Goal: Find specific page/section: Find specific page/section

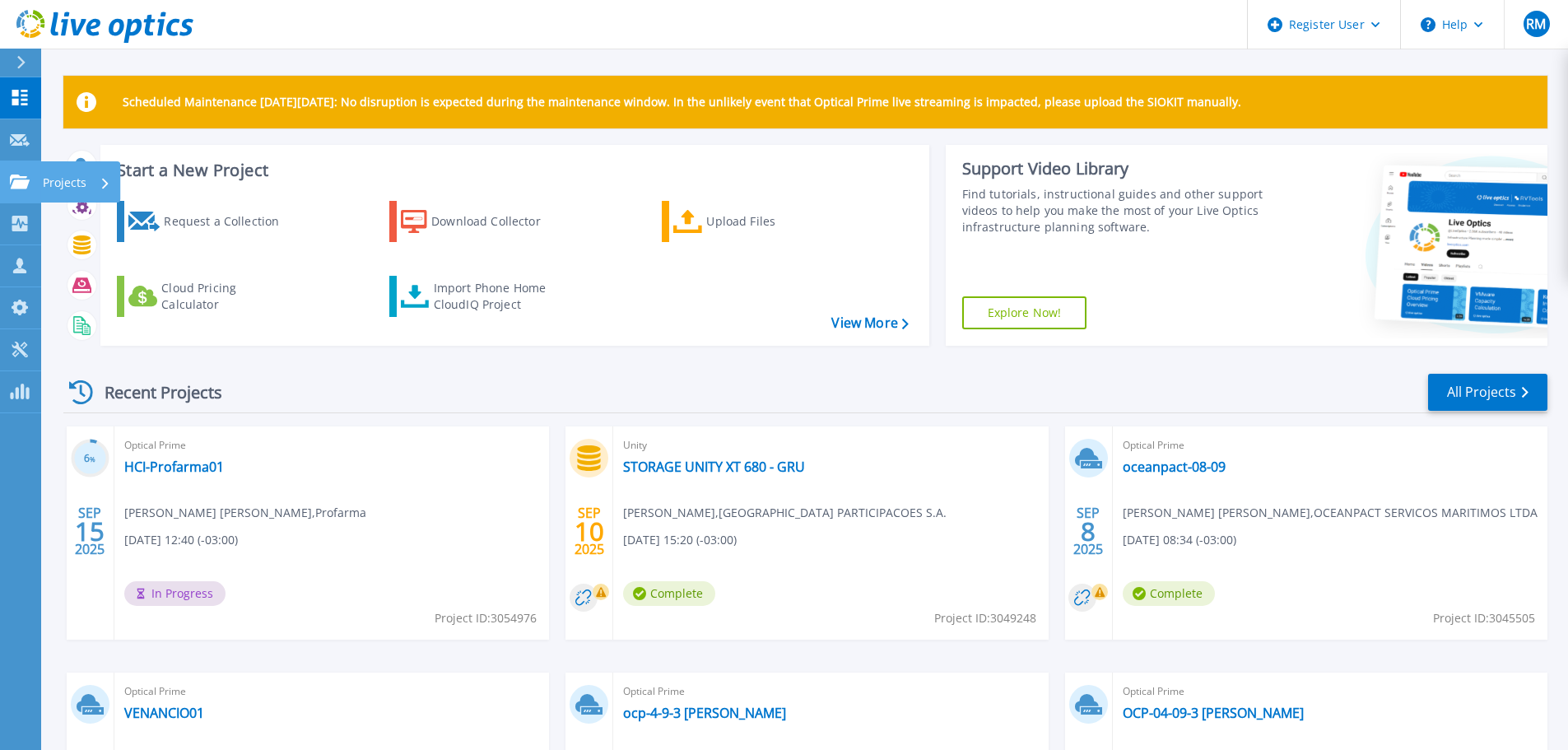
drag, startPoint x: 31, startPoint y: 185, endPoint x: 49, endPoint y: 186, distance: 18.0
click at [31, 185] on div "Projects" at bounding box center [48, 182] width 77 height 14
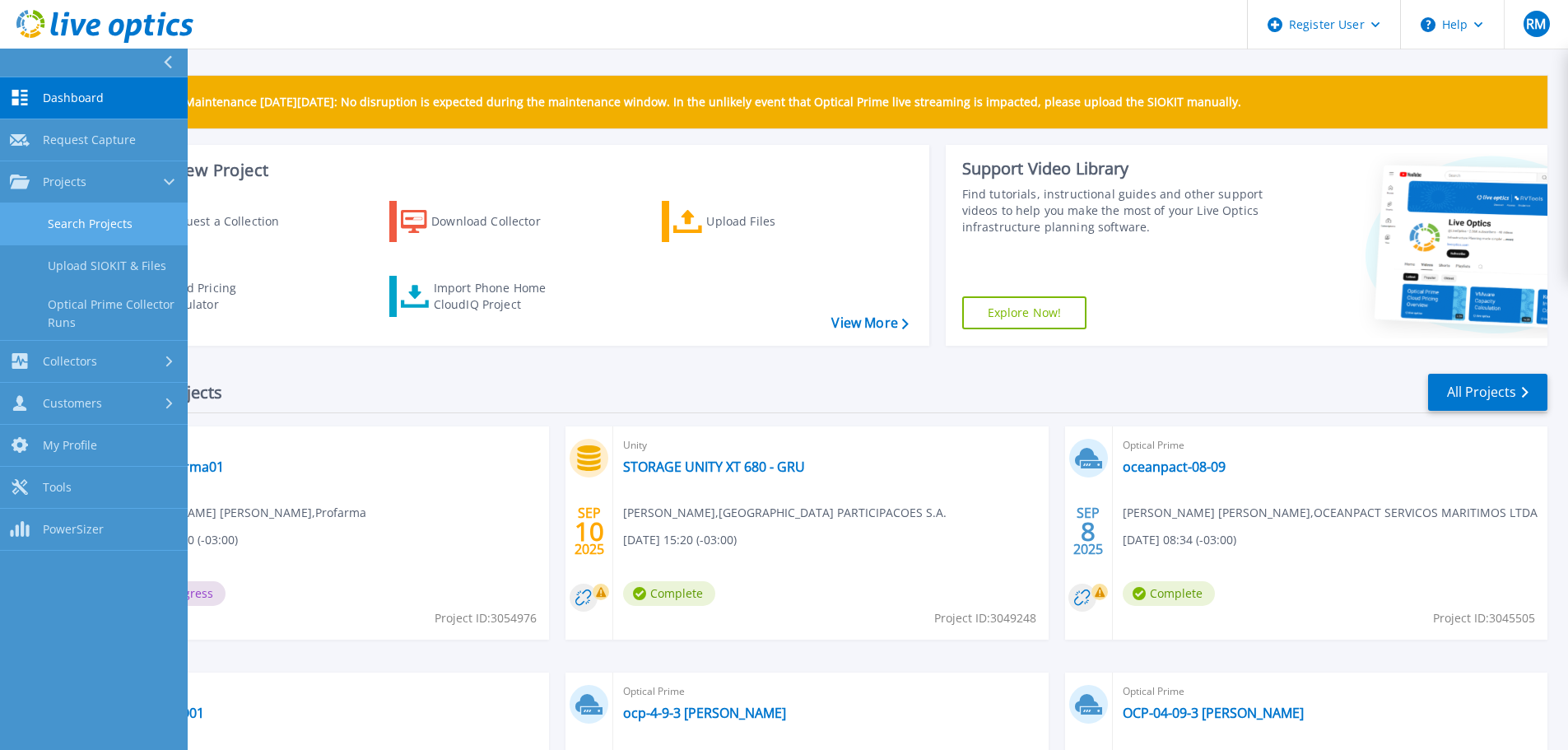
click at [107, 219] on link "Search Projects" at bounding box center [93, 225] width 187 height 42
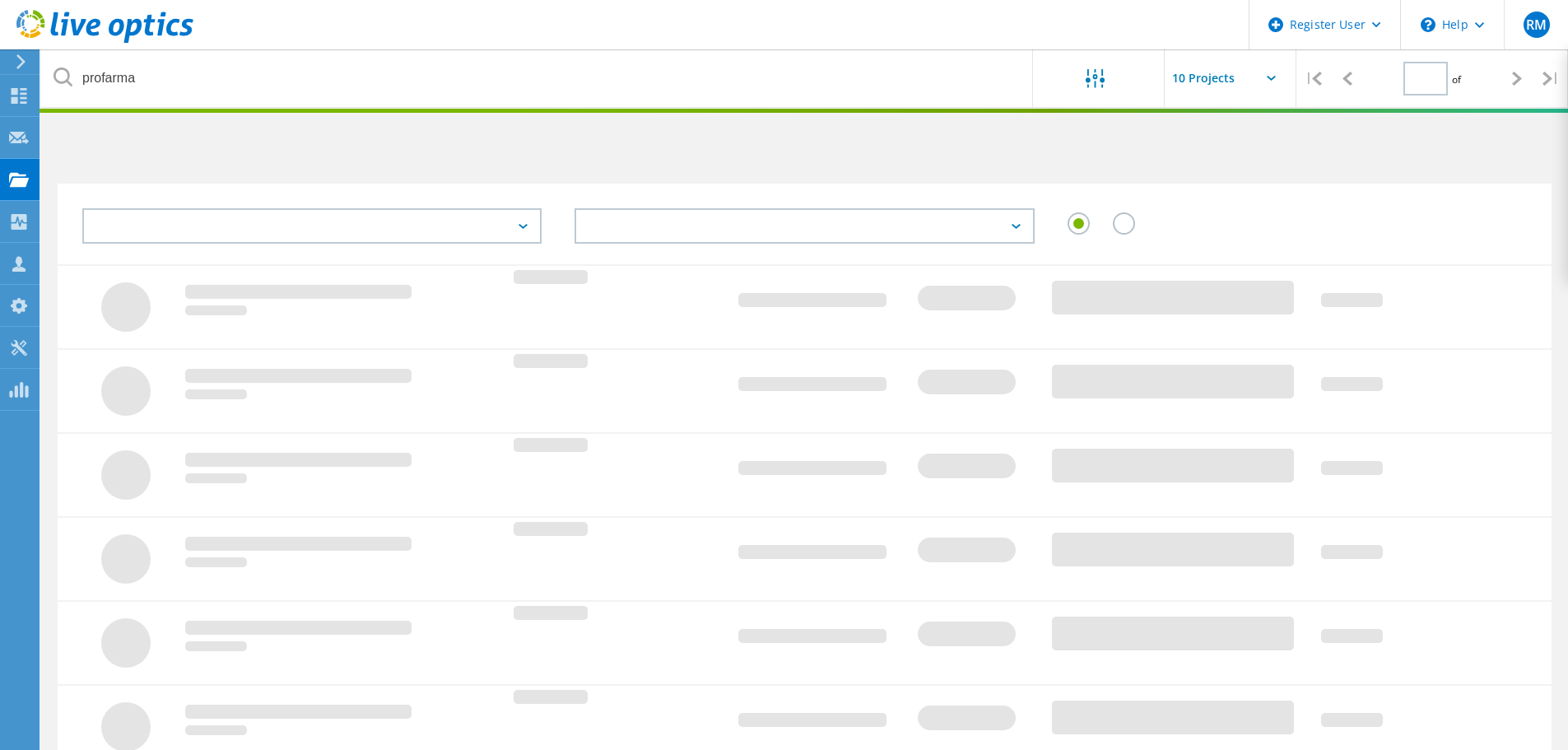
type input "1"
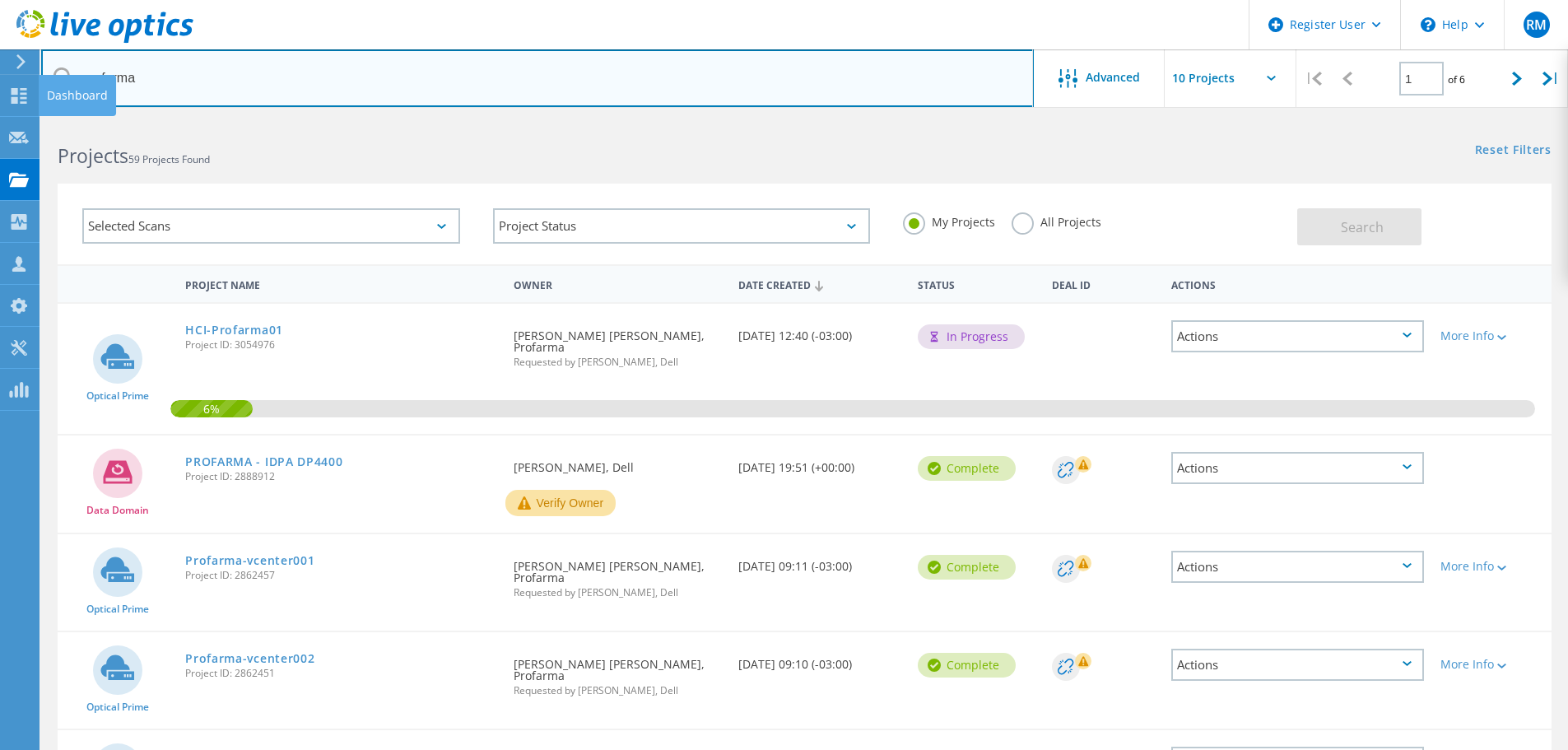
drag, startPoint x: 299, startPoint y: 79, endPoint x: 112, endPoint y: 95, distance: 187.7
click at [38, 119] on div "Register User \n Help Explore Helpful Articles Contact Support RM Dell User Rod…" at bounding box center [784, 722] width 1568 height 1206
type input "p"
type input "icatu"
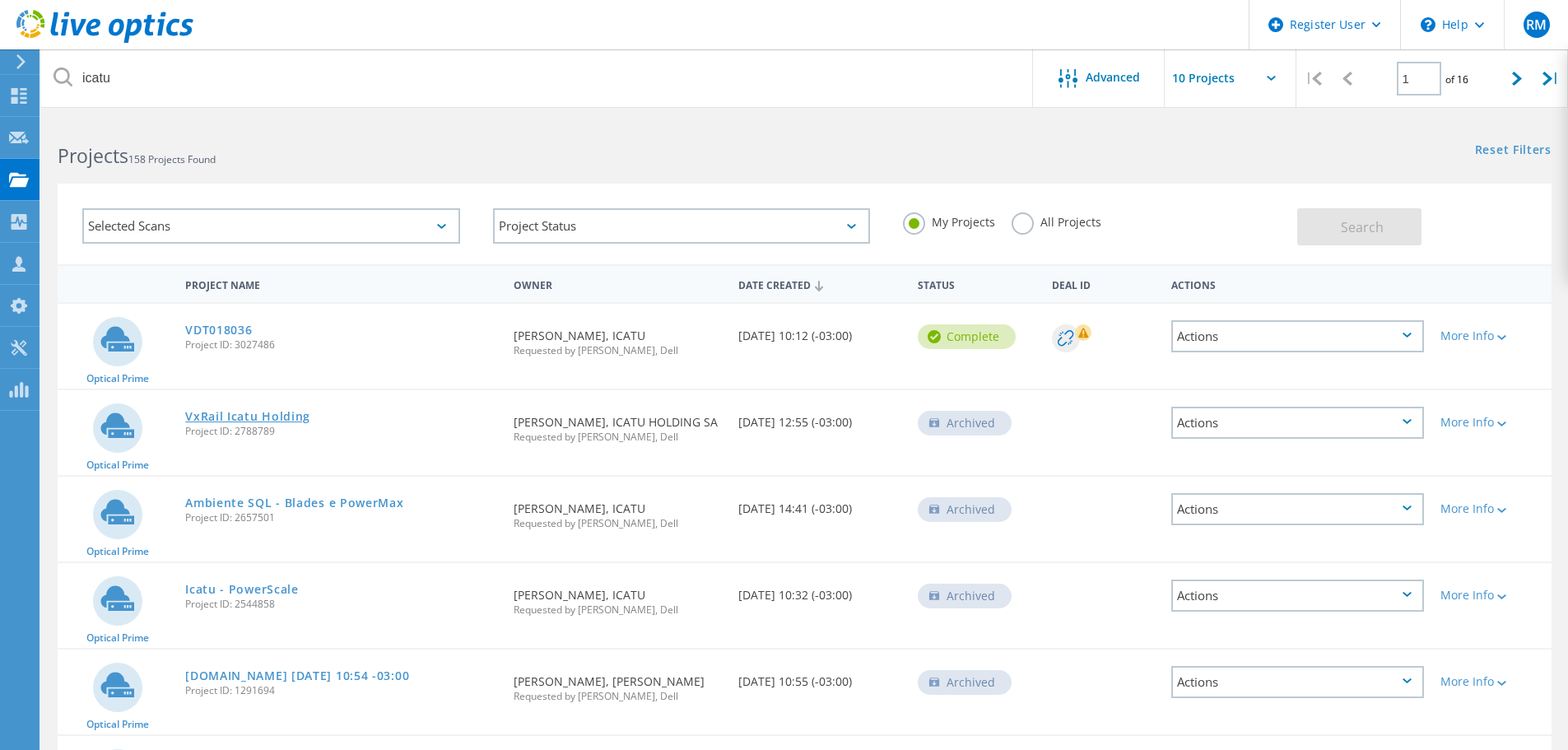
click at [201, 415] on link "VxRail Icatu Holding" at bounding box center [248, 416] width 125 height 12
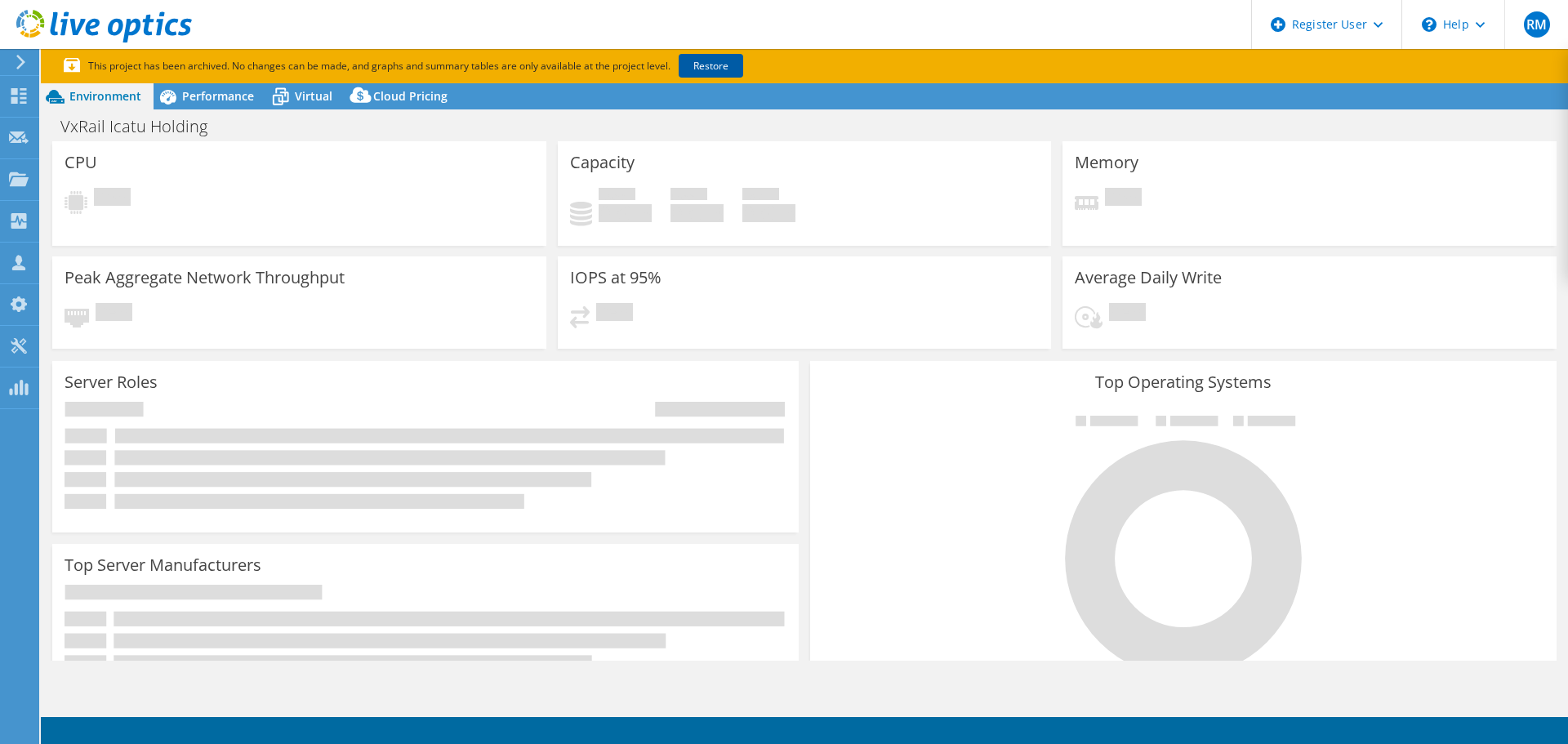
select select "SouthAmerica"
select select "BRL"
click at [724, 57] on link "Restore" at bounding box center [712, 66] width 65 height 24
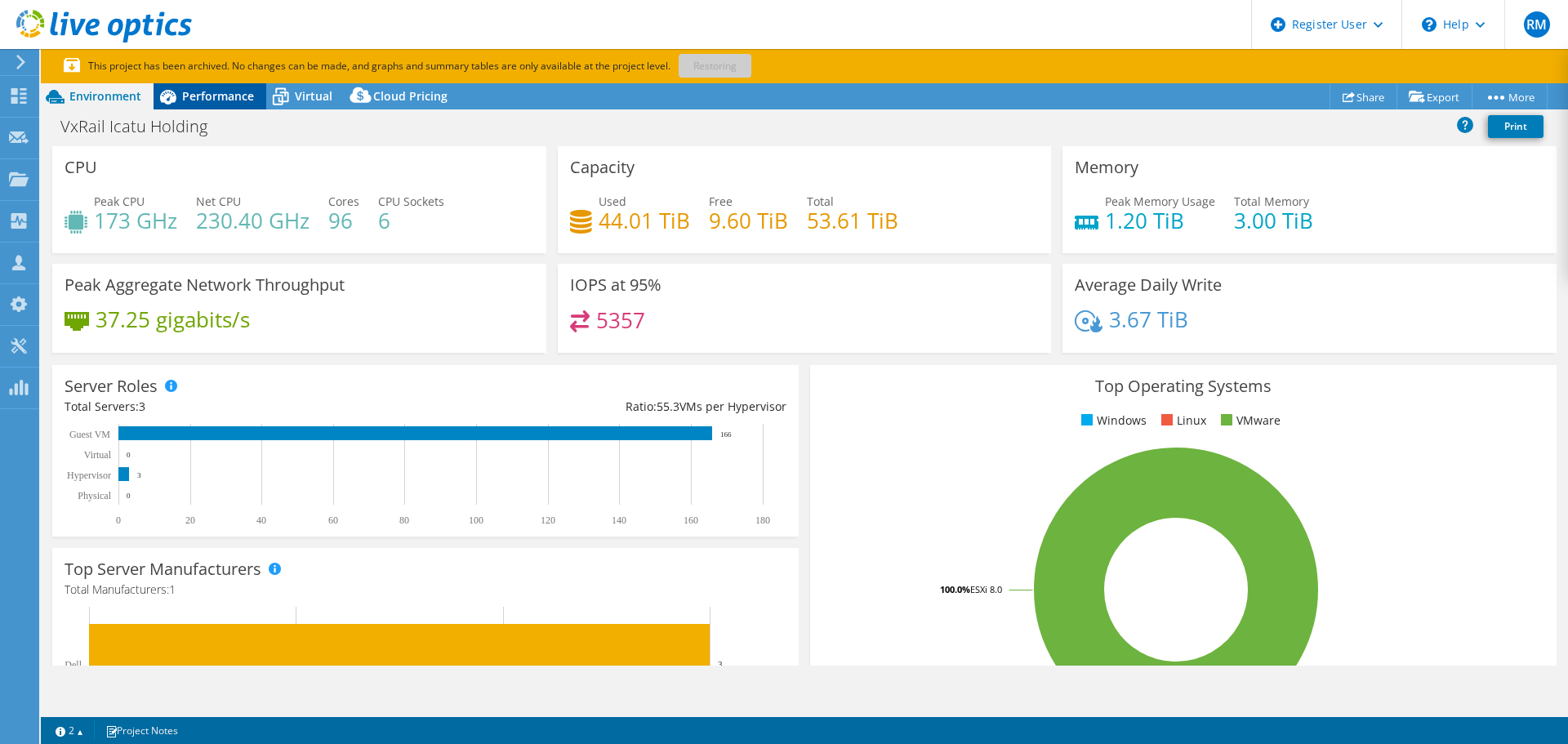
click at [242, 95] on span "Performance" at bounding box center [217, 95] width 72 height 15
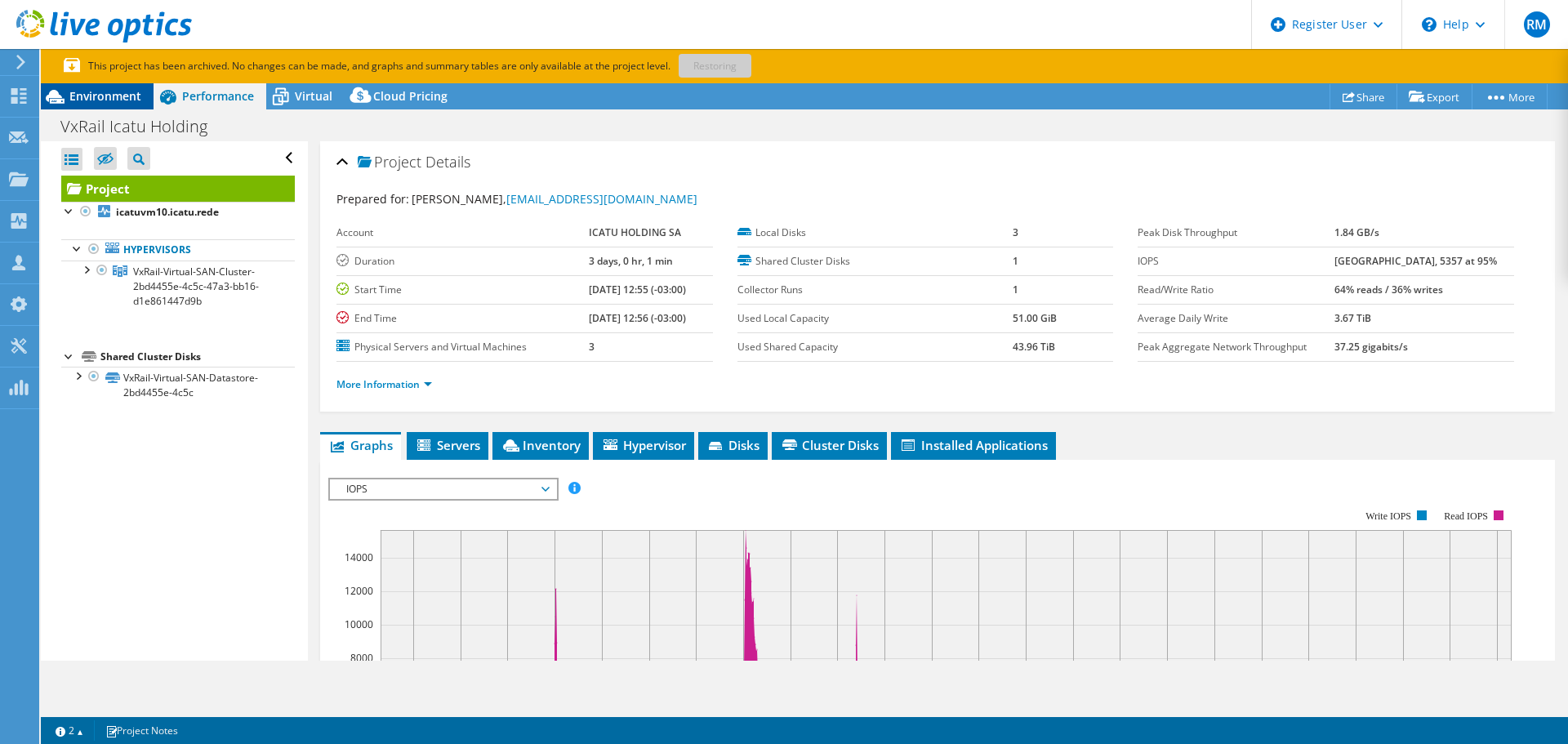
click at [63, 93] on icon at bounding box center [55, 96] width 29 height 29
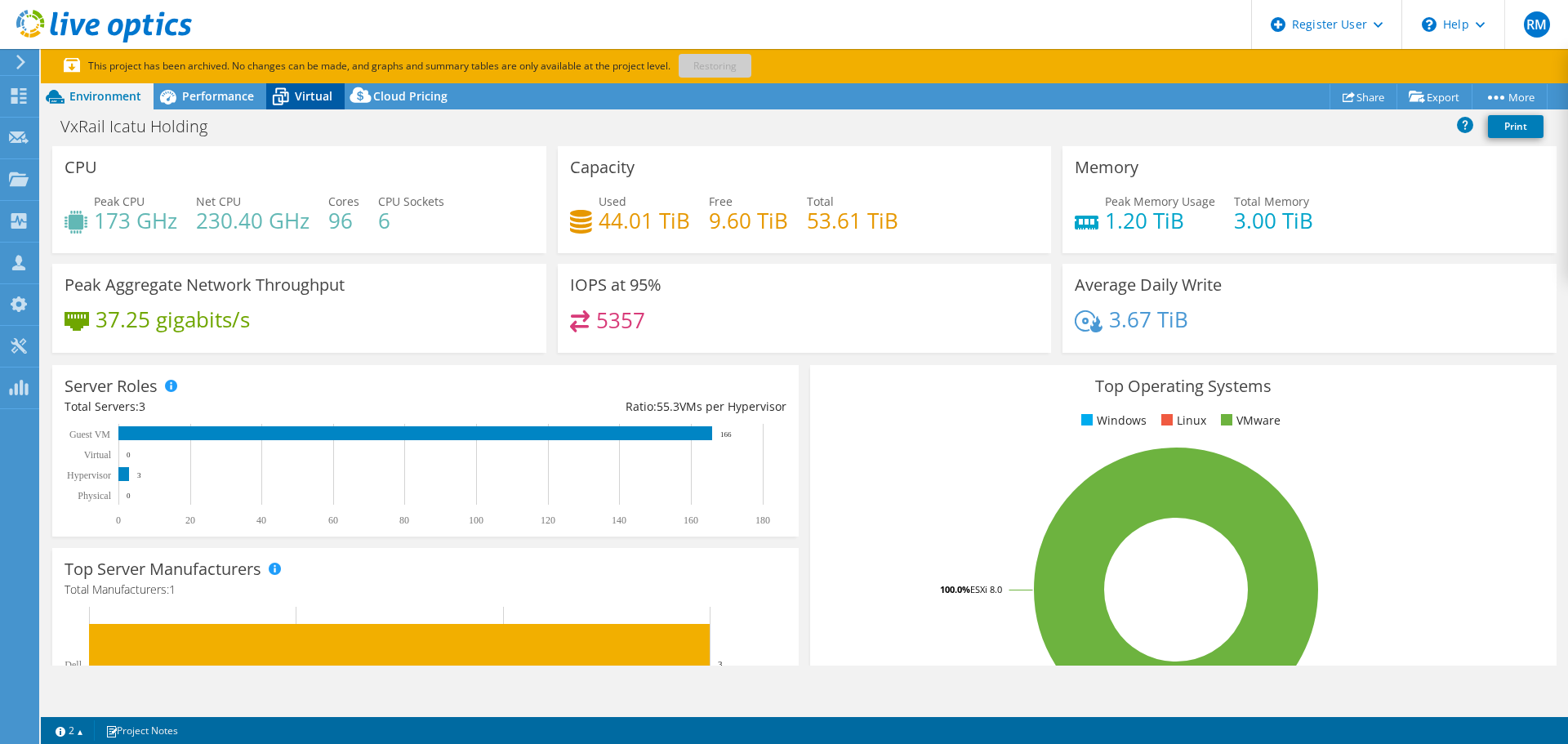
click at [309, 102] on span "Virtual" at bounding box center [313, 95] width 37 height 15
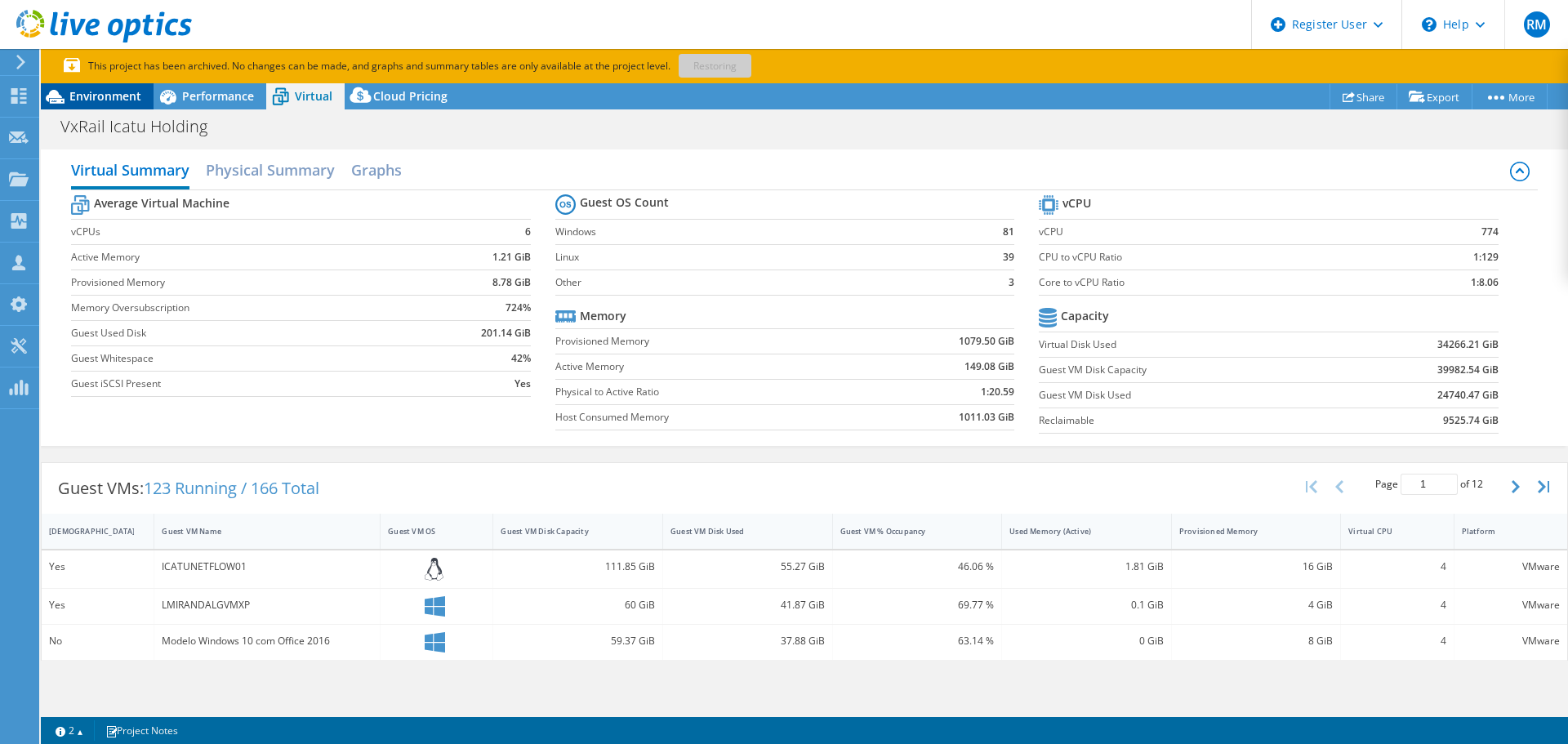
click at [107, 99] on span "Environment" at bounding box center [105, 95] width 72 height 15
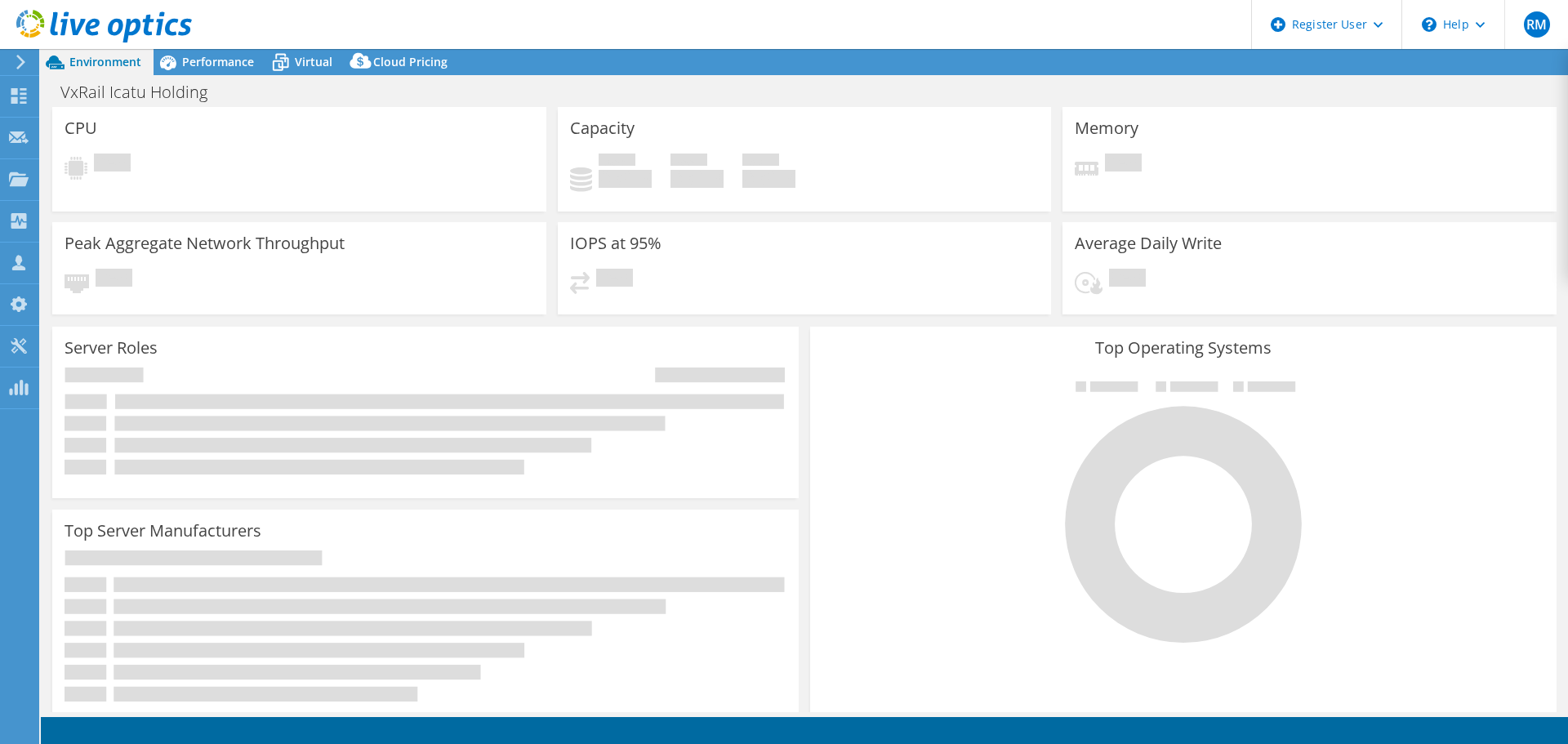
select select "SouthAmerica"
select select "BRL"
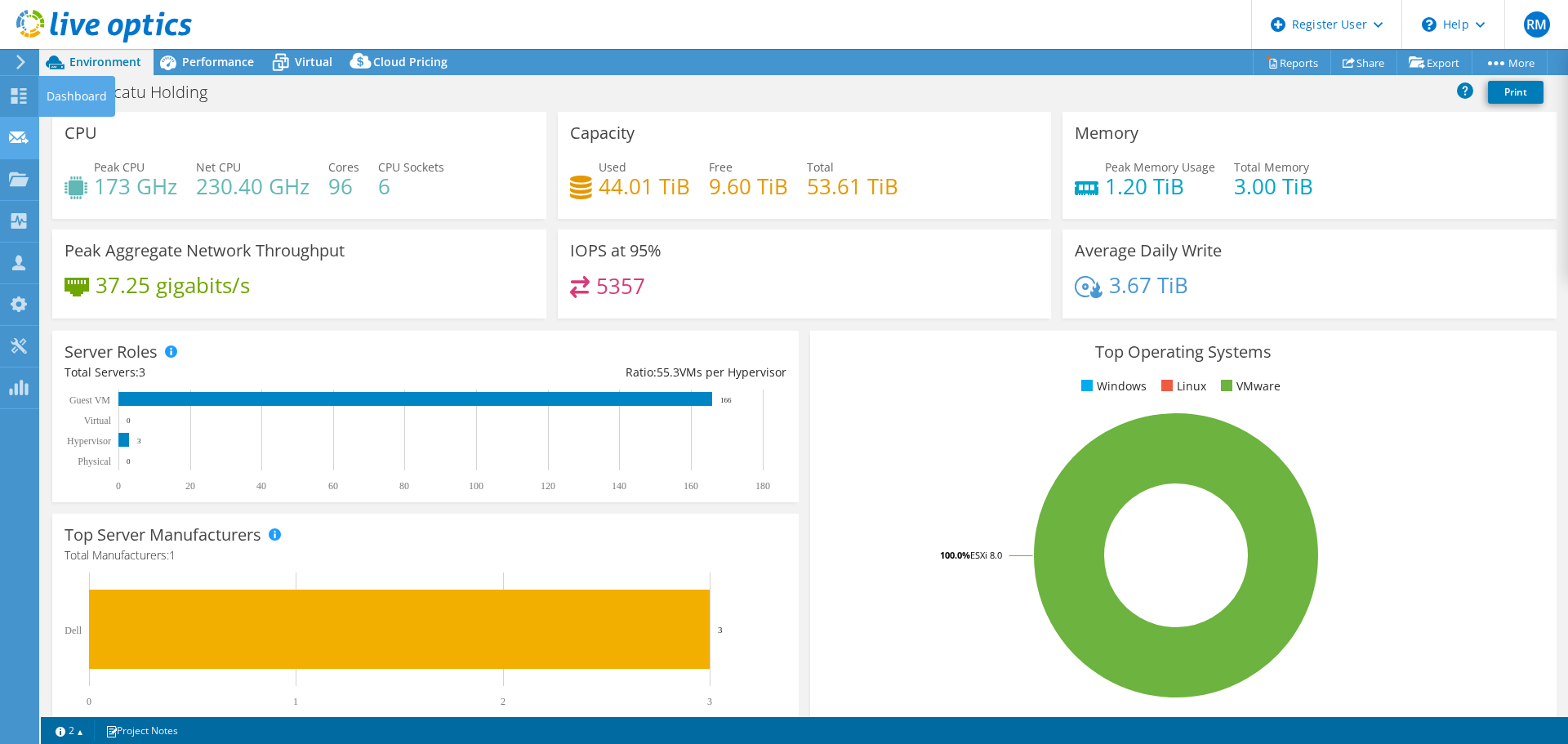
drag, startPoint x: 31, startPoint y: 106, endPoint x: 36, endPoint y: 121, distance: 15.8
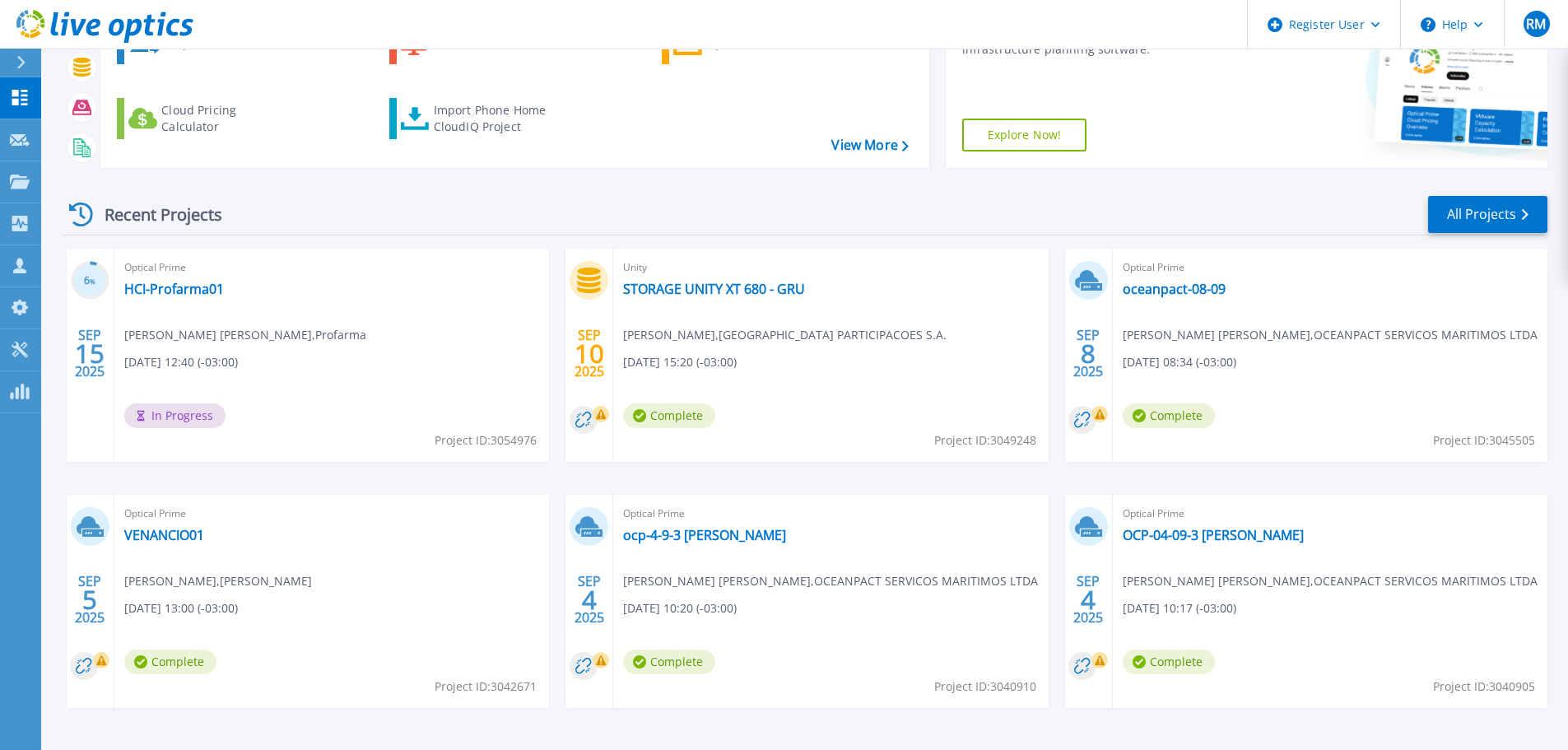
scroll to position [149, 0]
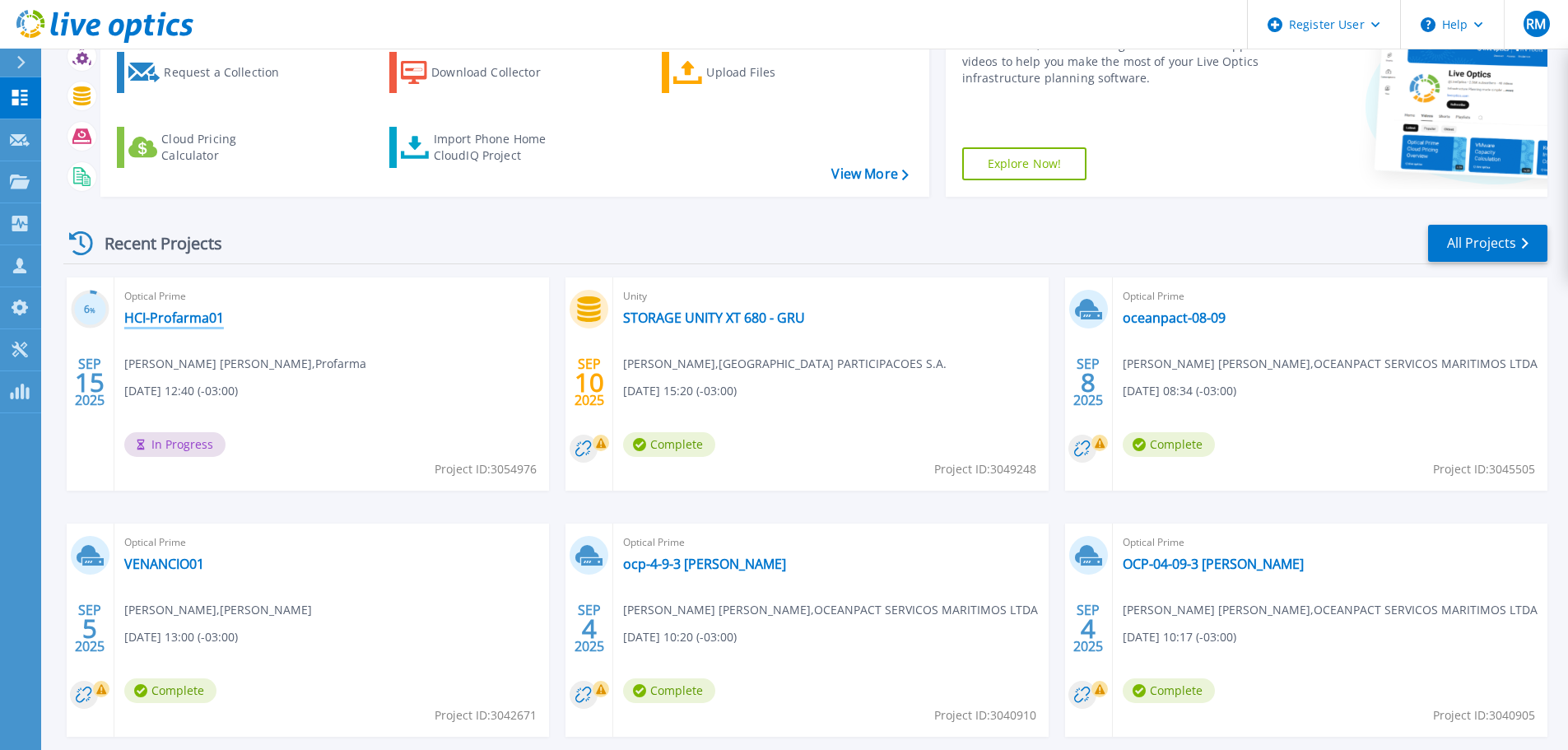
click at [162, 314] on link "HCI-Profarma01" at bounding box center [174, 317] width 100 height 16
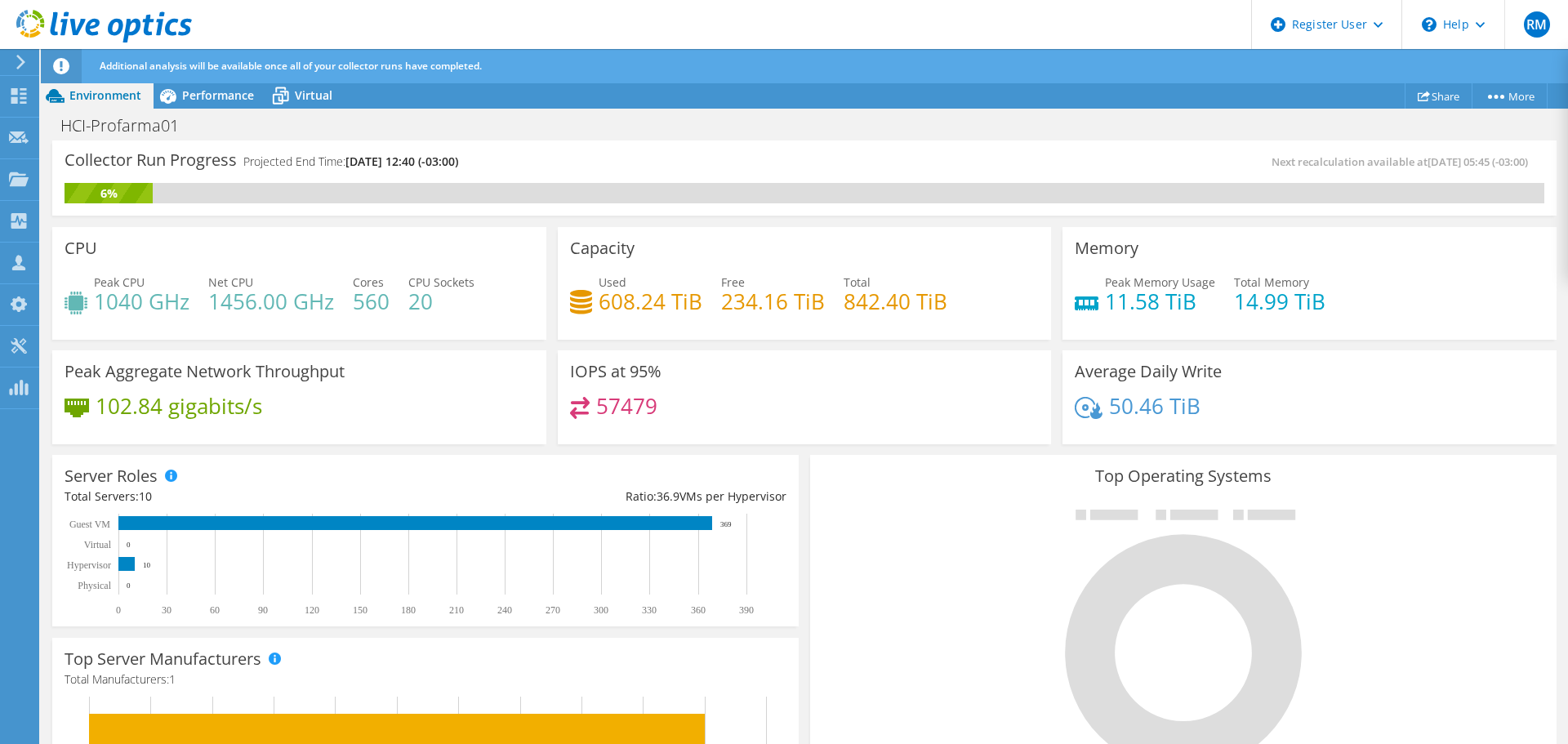
click at [169, 82] on div "Additional analysis will be available once all of your collector runs have comp…" at bounding box center [835, 66] width 1478 height 34
click at [170, 93] on icon at bounding box center [168, 96] width 29 height 29
